Goal: Information Seeking & Learning: Learn about a topic

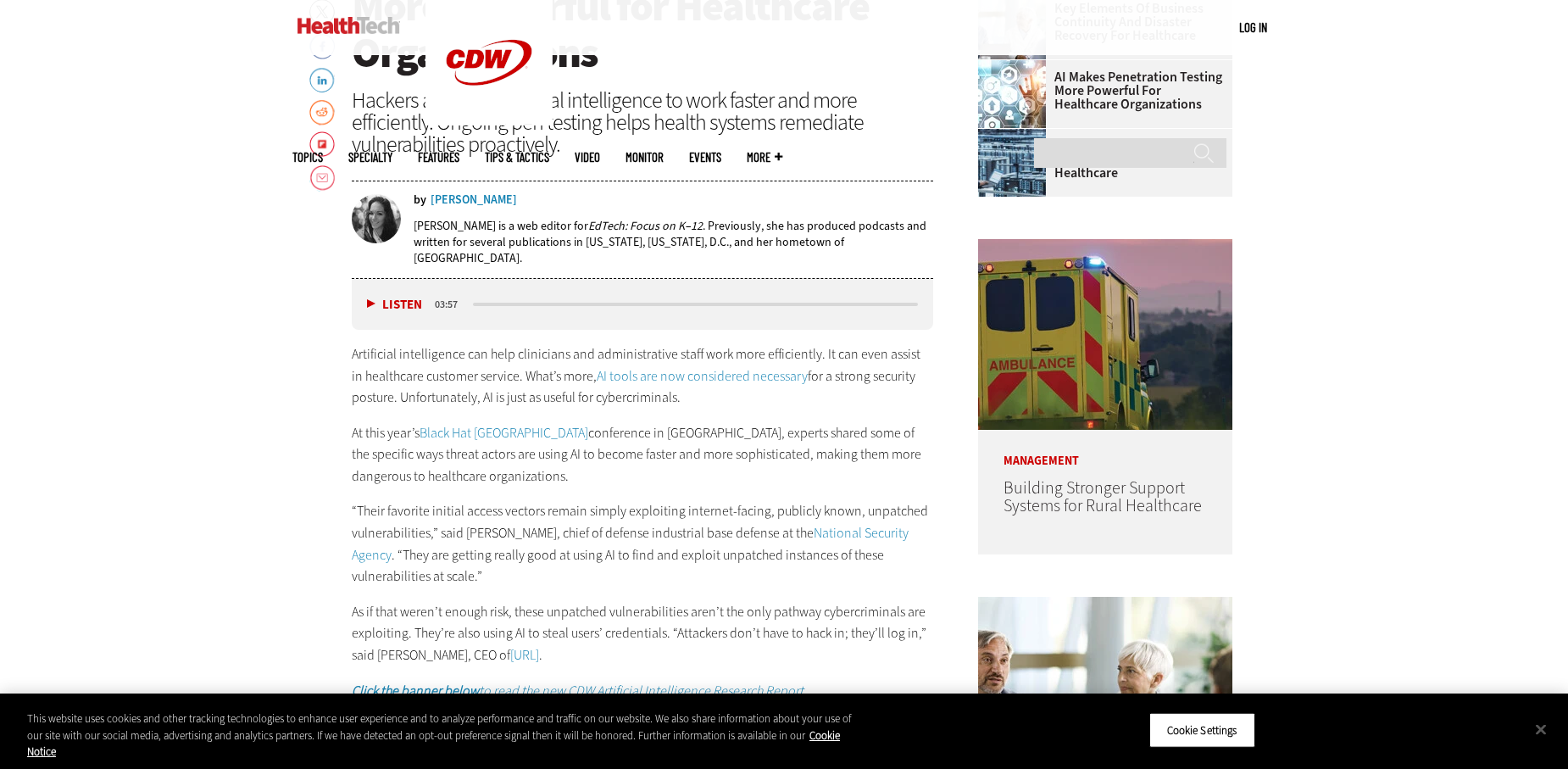
scroll to position [1271, 0]
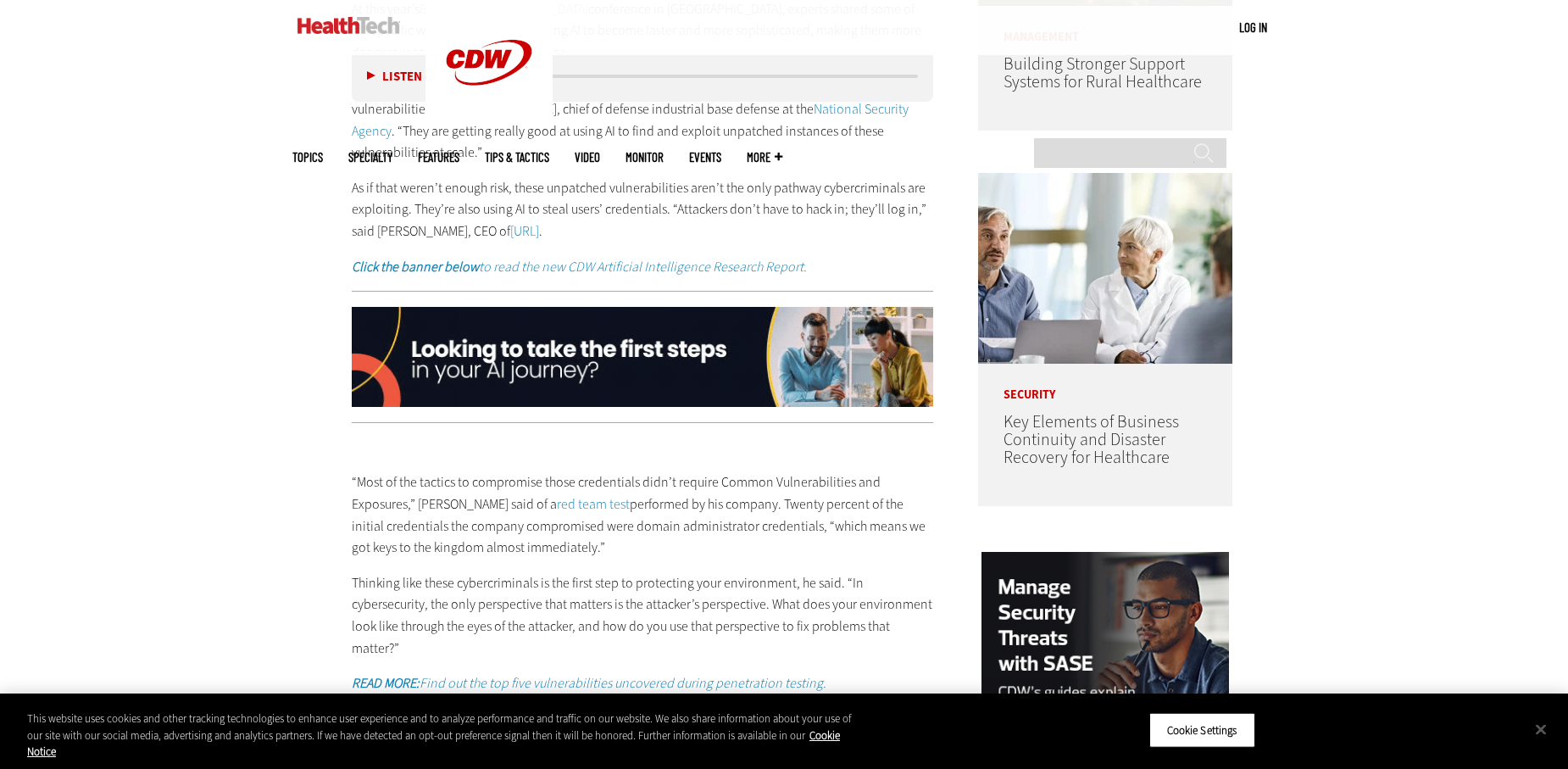
drag, startPoint x: 1566, startPoint y: 331, endPoint x: 1566, endPoint y: 319, distance: 12.0
click at [1566, 319] on div "Become an Insider Sign up today to receive premium content! Sign Up MENU Log in…" at bounding box center [784, 624] width 1568 height 3791
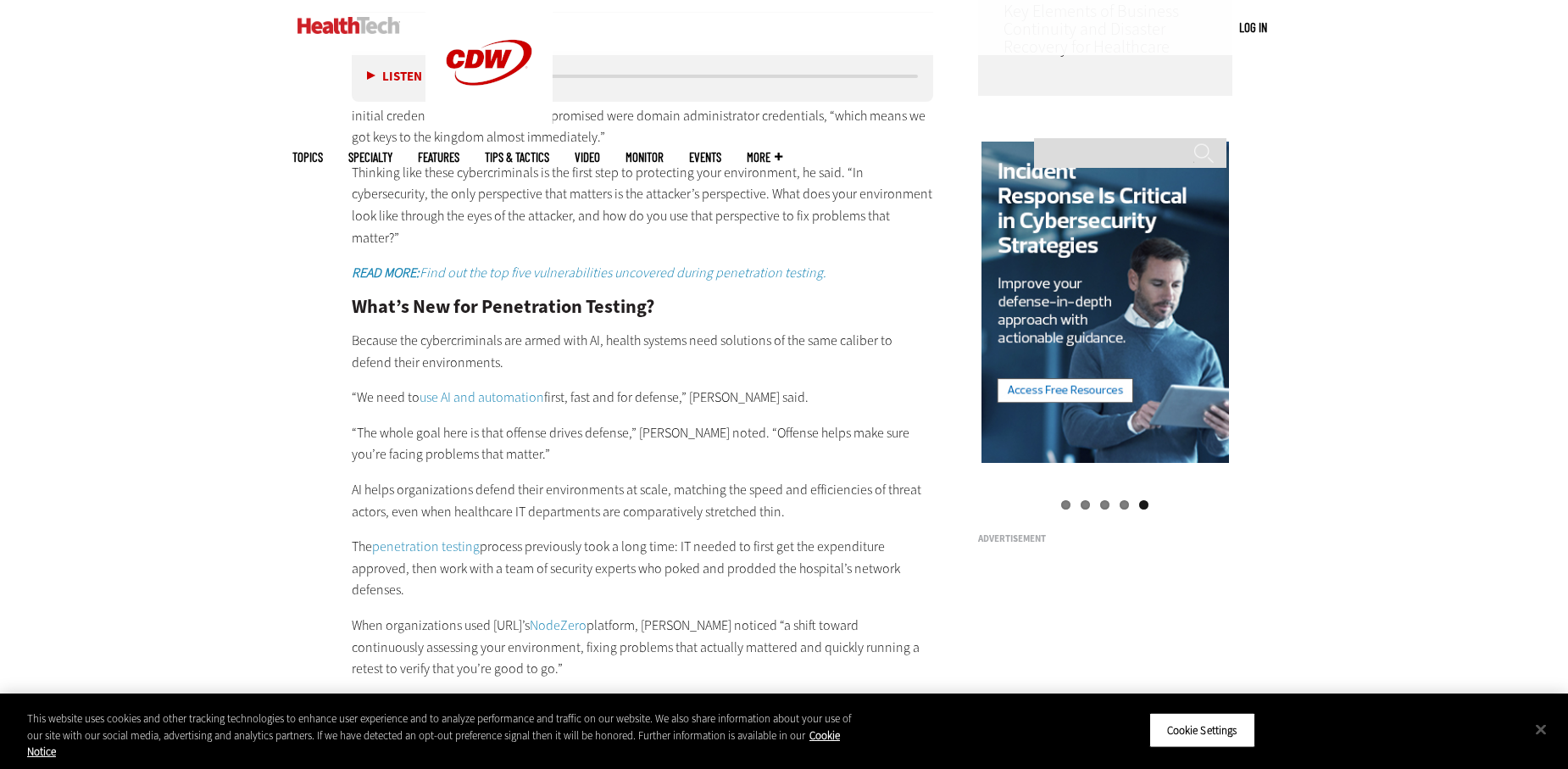
scroll to position [2106, 0]
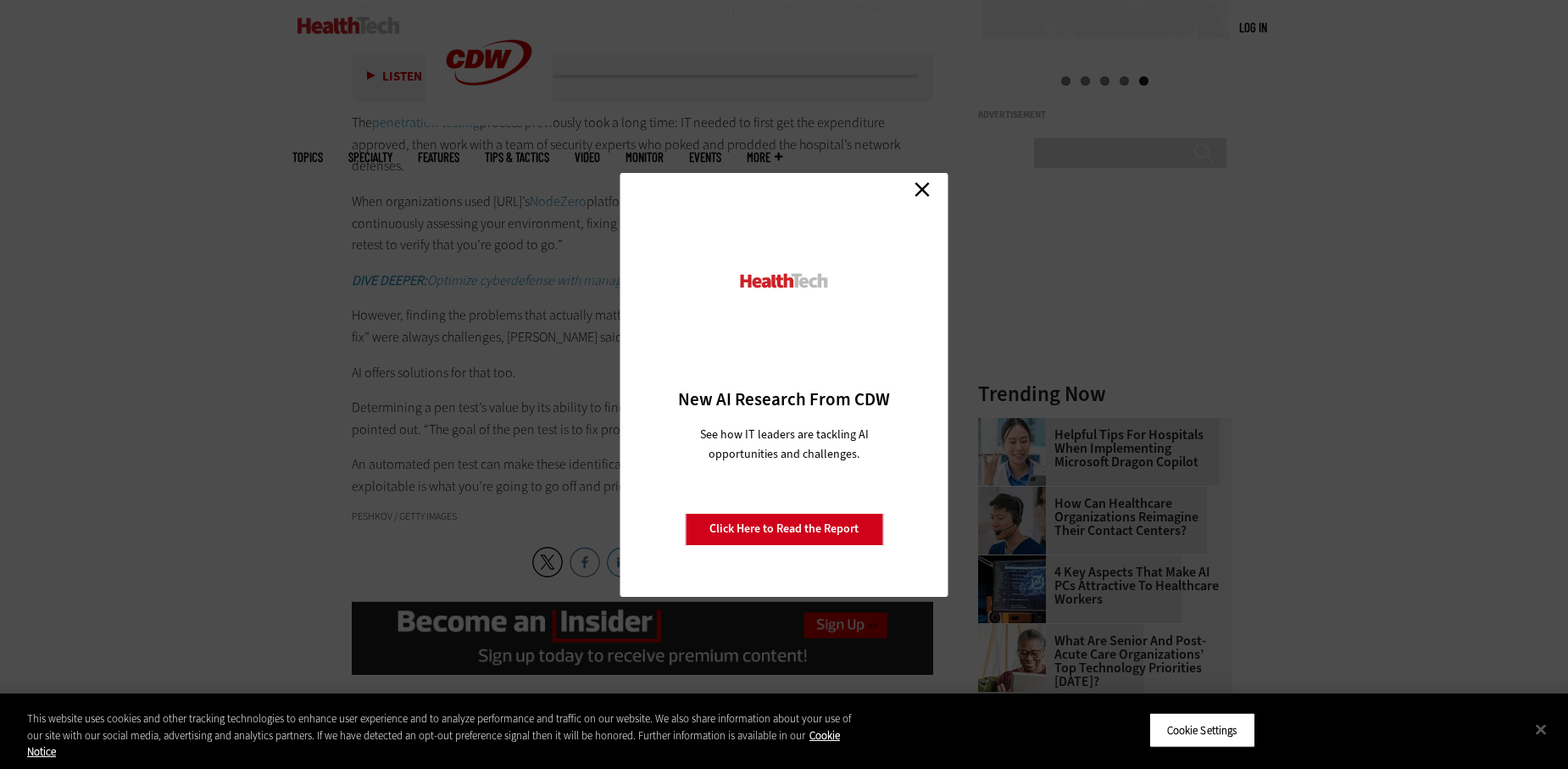
click at [916, 195] on link "Close" at bounding box center [922, 189] width 25 height 25
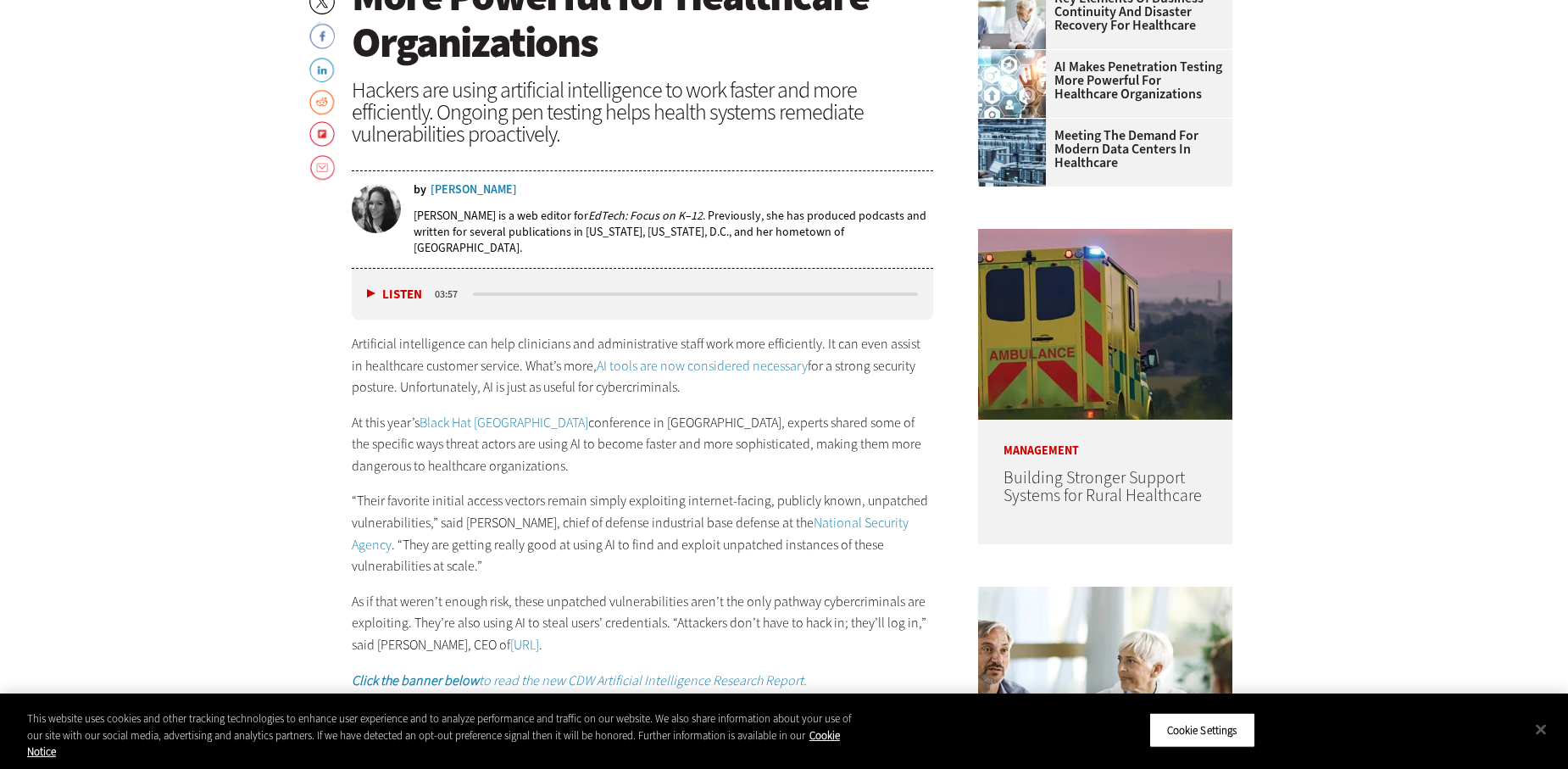
scroll to position [0, 0]
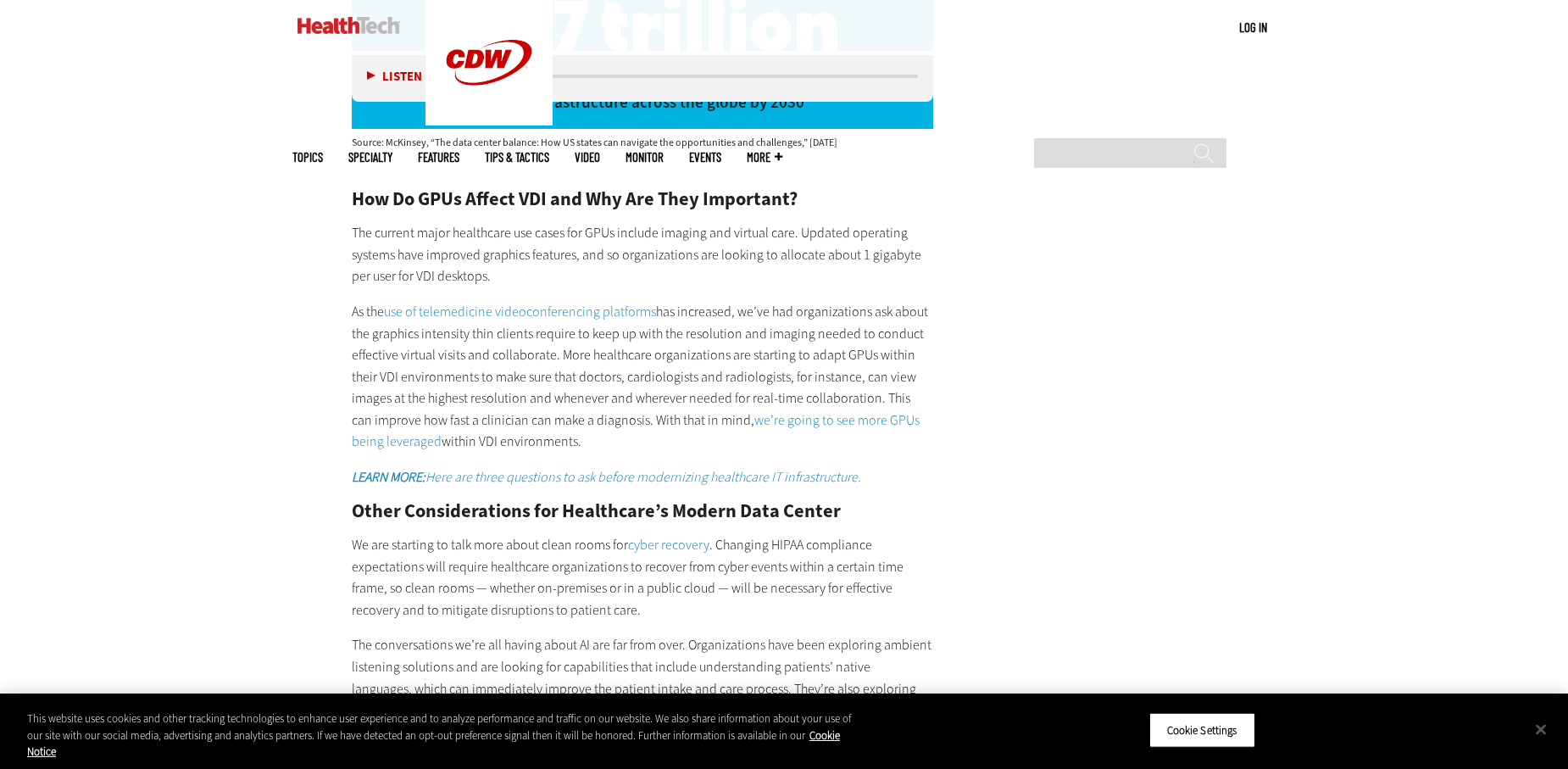
scroll to position [2967, 0]
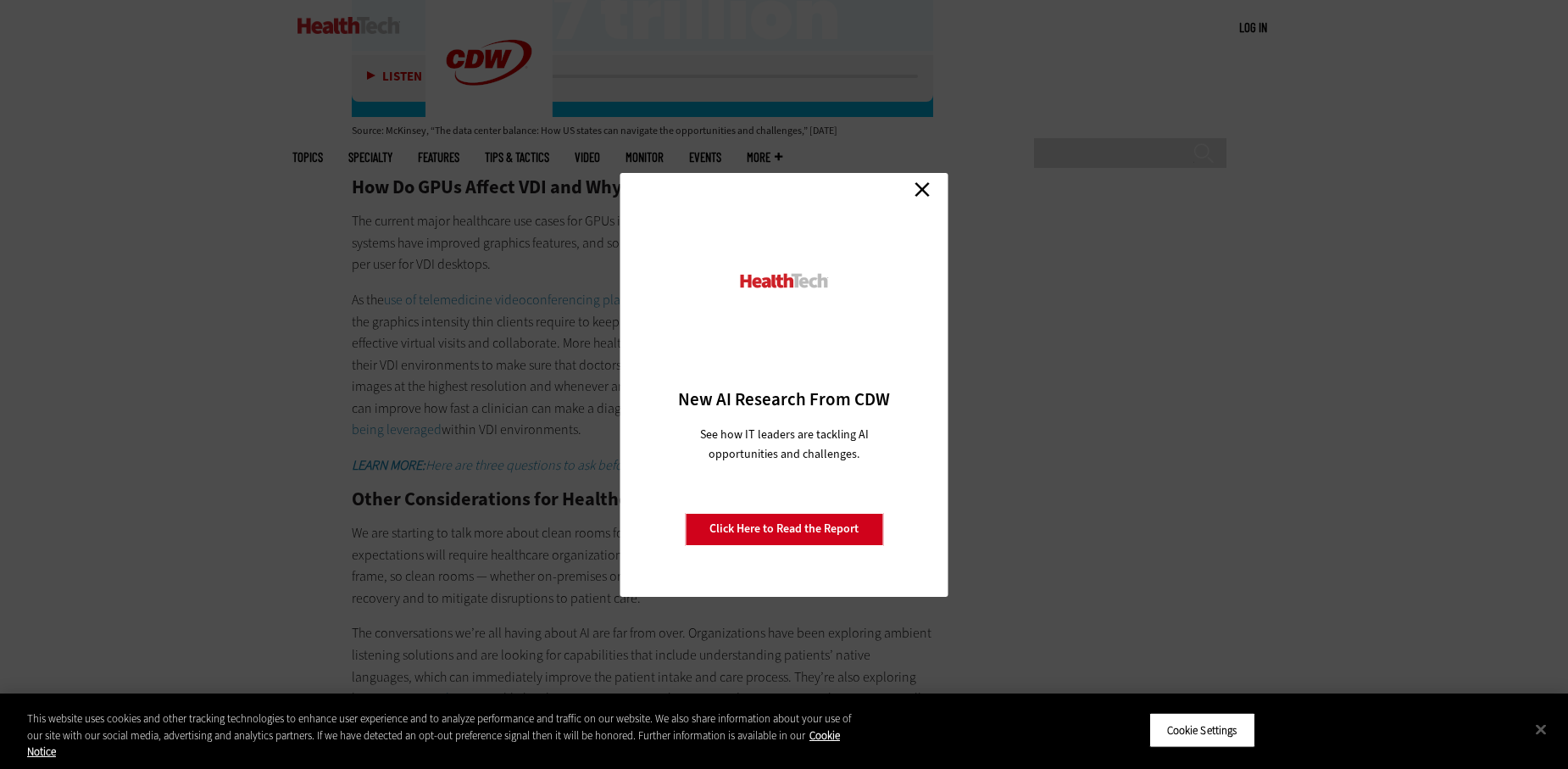
click at [927, 193] on link "Close" at bounding box center [922, 189] width 25 height 25
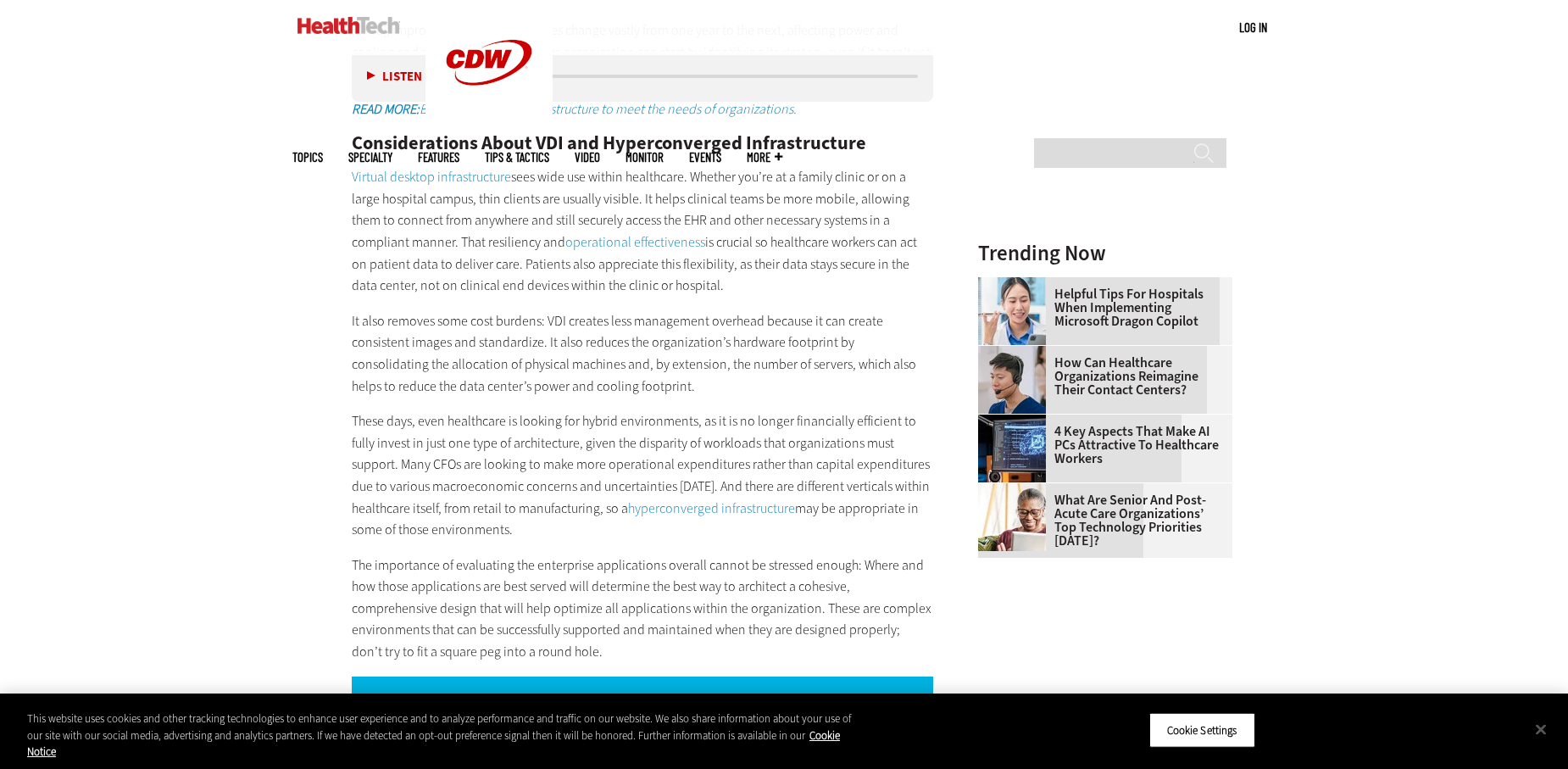
scroll to position [2241, 0]
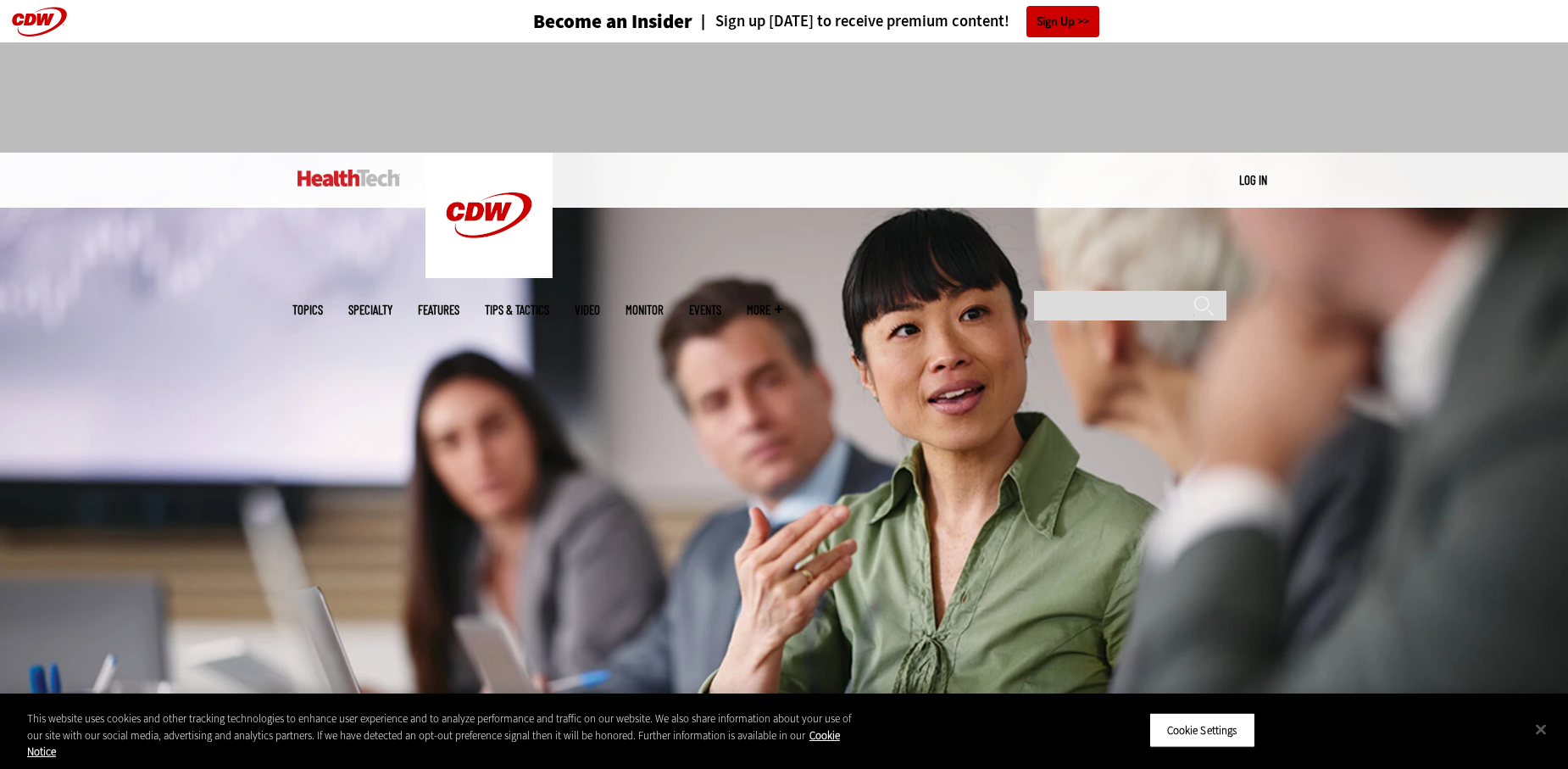
click at [332, 106] on div at bounding box center [784, 90] width 984 height 96
